Goal: Information Seeking & Learning: Learn about a topic

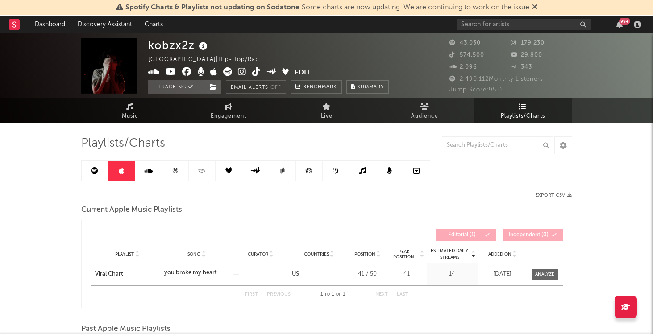
click at [100, 172] on link at bounding box center [95, 171] width 27 height 20
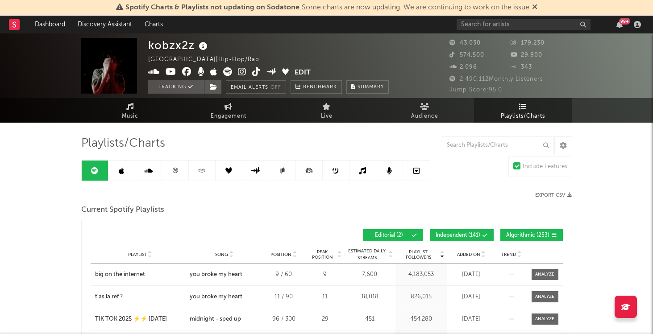
click at [174, 173] on icon at bounding box center [175, 170] width 7 height 7
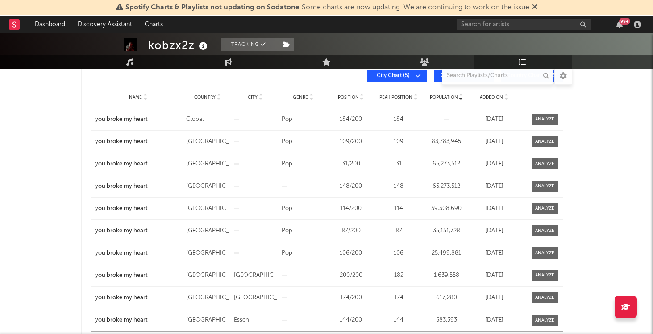
scroll to position [151, 0]
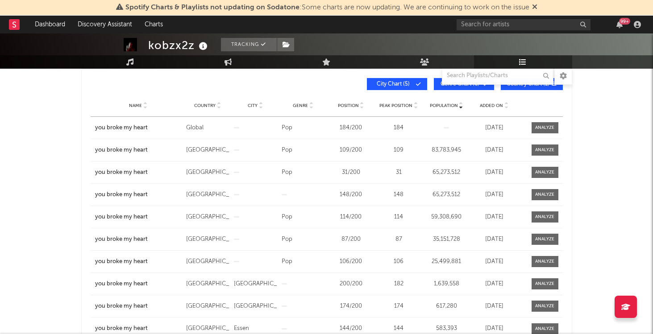
click at [493, 111] on div "Name Country City Genre Position Peak Position Population Added On Exit Date" at bounding box center [327, 106] width 472 height 22
click at [493, 107] on span "Added On" at bounding box center [491, 105] width 23 height 5
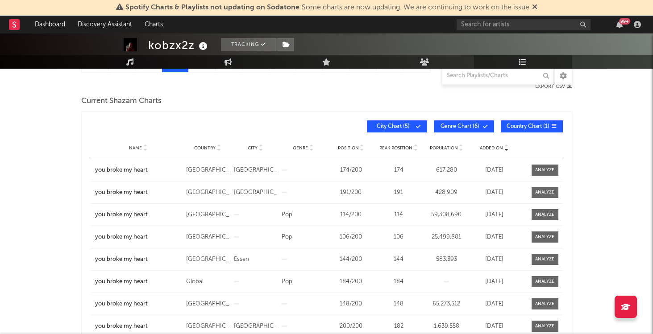
scroll to position [103, 0]
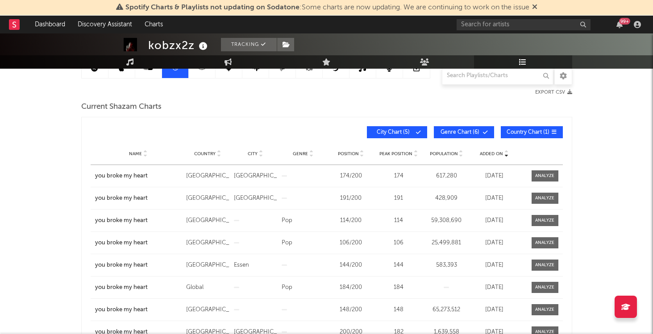
click at [388, 135] on button "City Chart ( 5 )" at bounding box center [397, 132] width 60 height 12
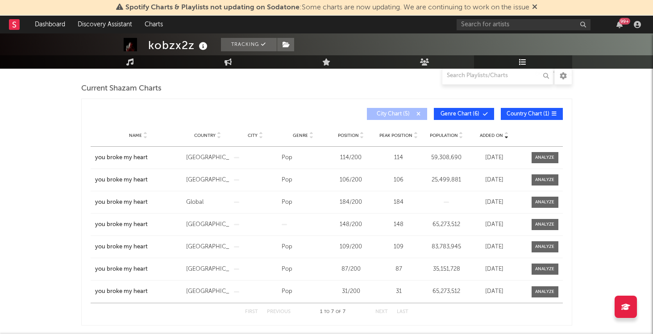
scroll to position [0, 0]
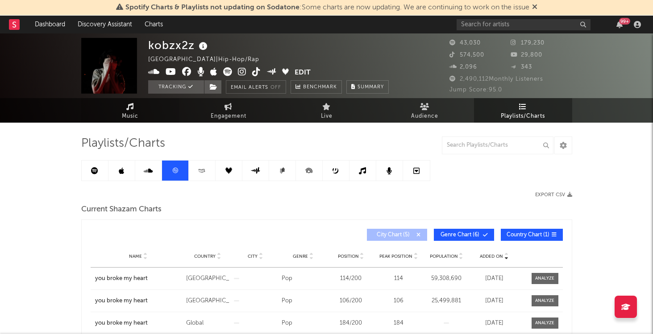
click at [146, 117] on link "Music" at bounding box center [130, 110] width 98 height 25
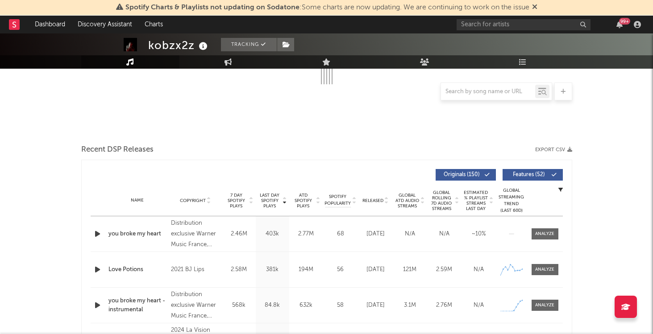
select select "6m"
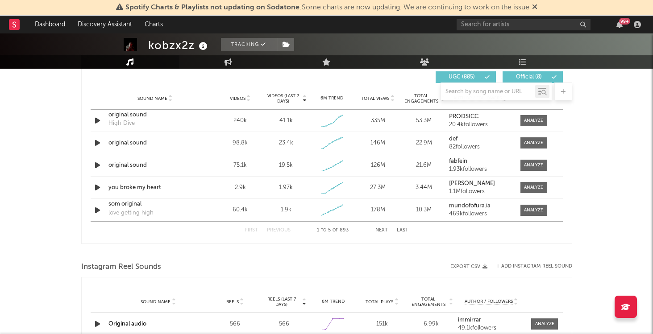
scroll to position [619, 0]
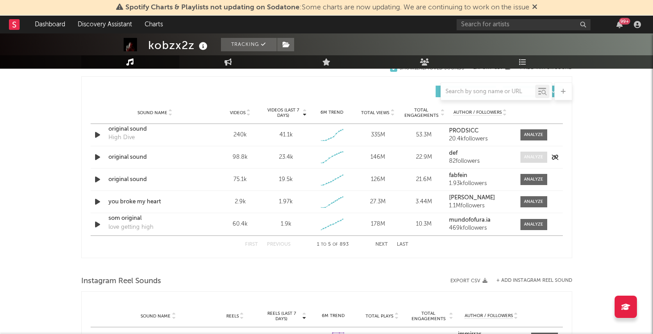
click at [525, 154] on div at bounding box center [533, 157] width 19 height 7
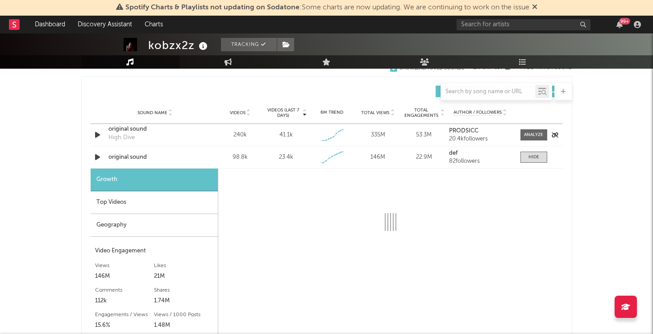
select select "1w"
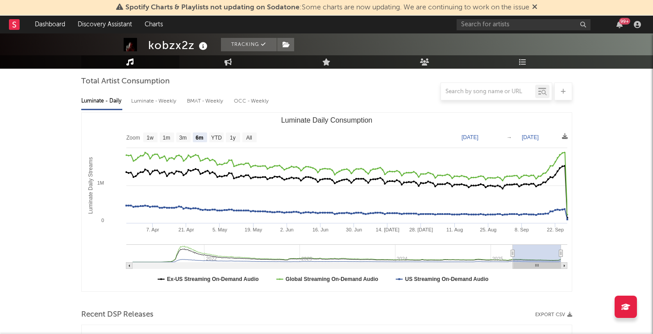
scroll to position [0, 0]
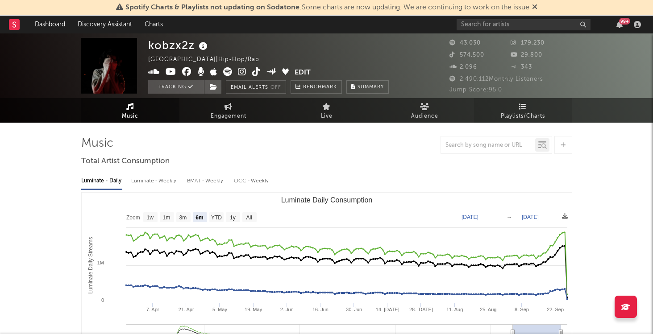
click at [516, 112] on span "Playlists/Charts" at bounding box center [523, 116] width 44 height 11
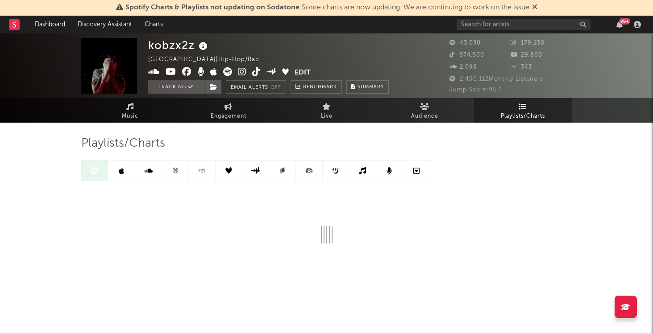
click at [126, 171] on link at bounding box center [121, 171] width 27 height 20
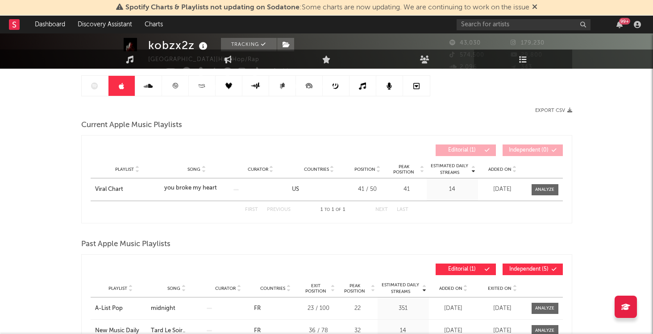
scroll to position [85, 0]
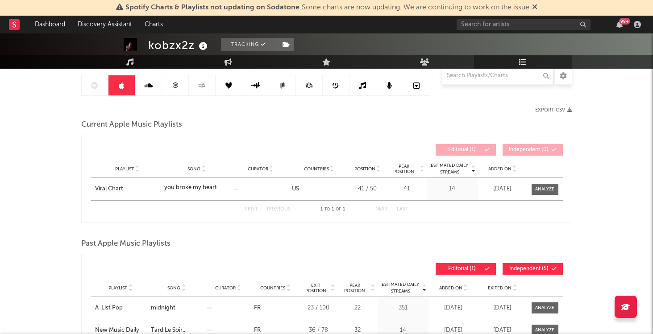
click at [106, 187] on div "Viral Chart" at bounding box center [127, 189] width 65 height 9
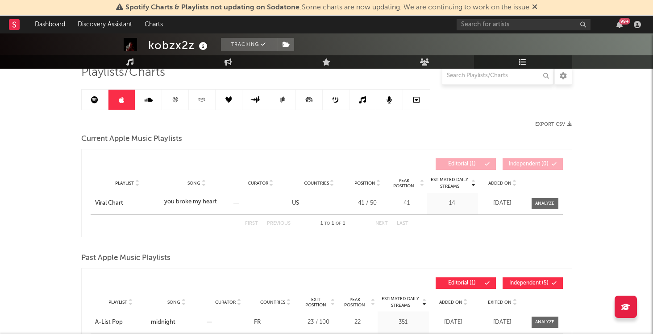
scroll to position [64, 0]
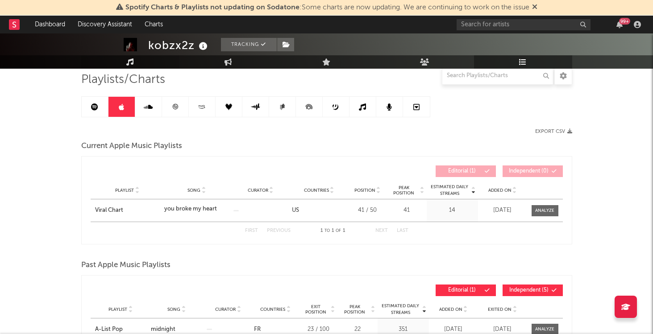
click at [132, 61] on icon at bounding box center [130, 61] width 8 height 7
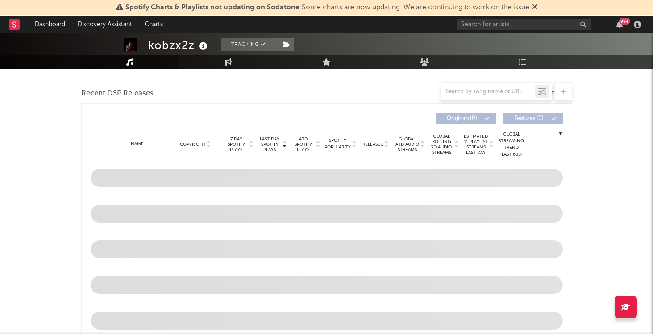
select select "6m"
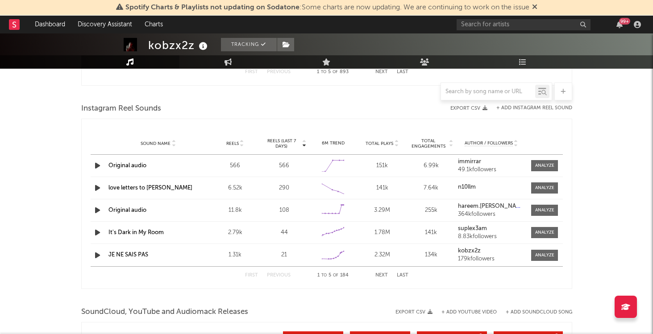
scroll to position [791, 0]
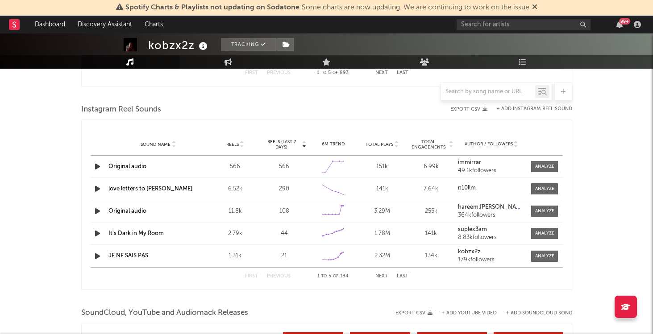
click at [142, 164] on link "Original audio" at bounding box center [127, 167] width 38 height 6
click at [135, 215] on div "Original audio" at bounding box center [158, 211] width 100 height 9
click at [136, 213] on link "Original audio" at bounding box center [127, 211] width 38 height 6
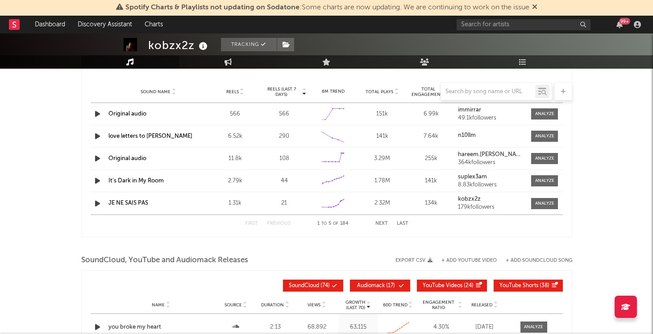
scroll to position [839, 0]
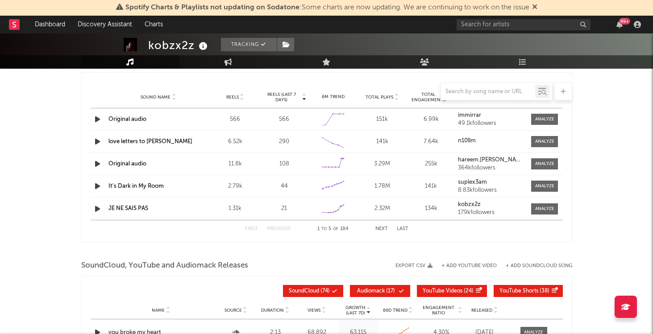
click at [377, 228] on button "Next" at bounding box center [381, 229] width 12 height 5
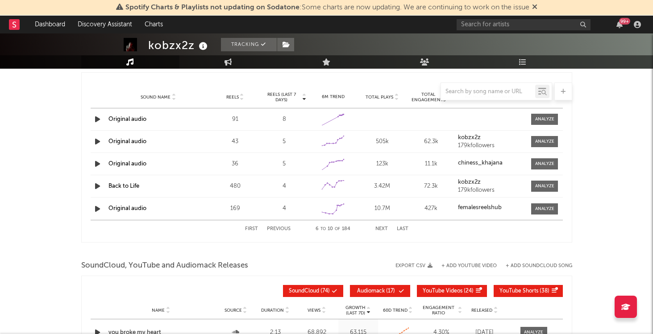
click at [141, 120] on link "Original audio" at bounding box center [127, 119] width 38 height 6
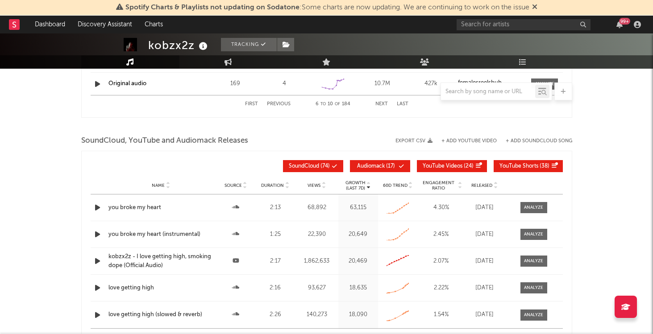
scroll to position [965, 0]
